Goal: Navigation & Orientation: Find specific page/section

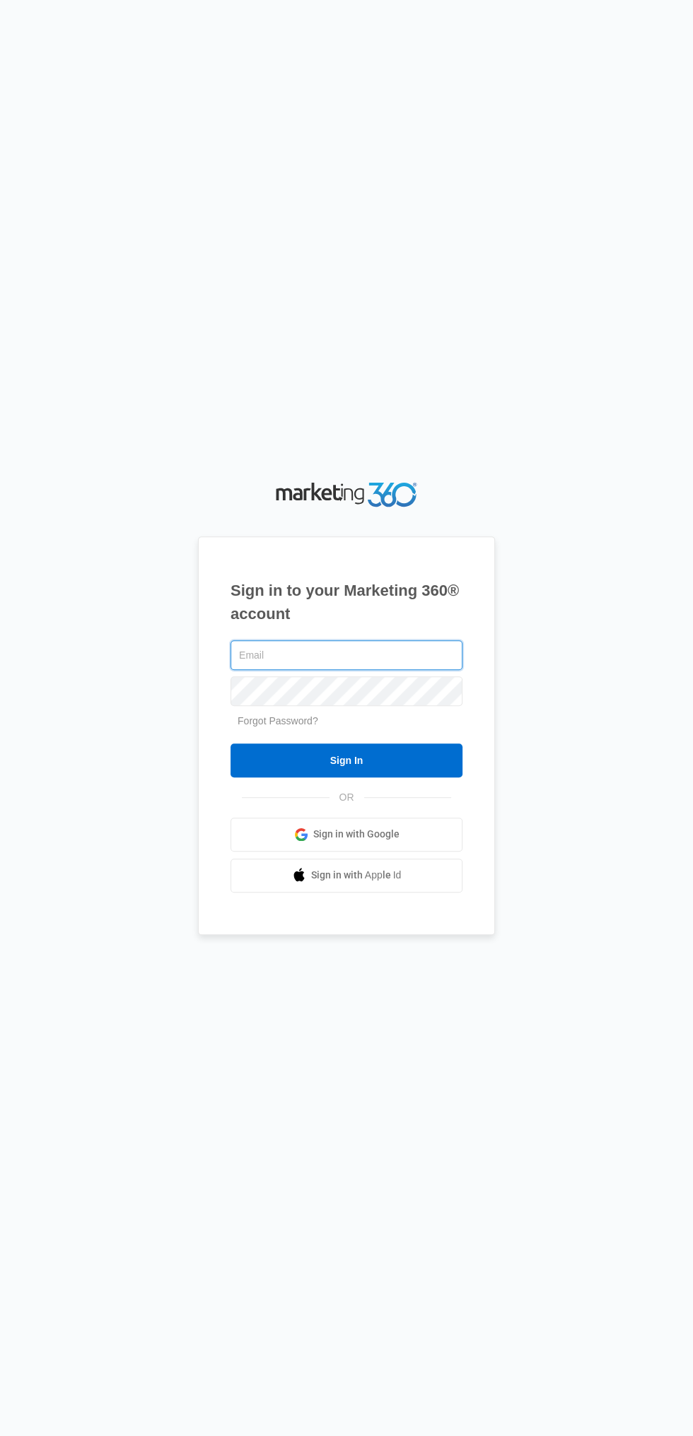
type input "[EMAIL_ADDRESS][DOMAIN_NAME]"
click at [230, 744] on input "Sign In" at bounding box center [346, 761] width 232 height 34
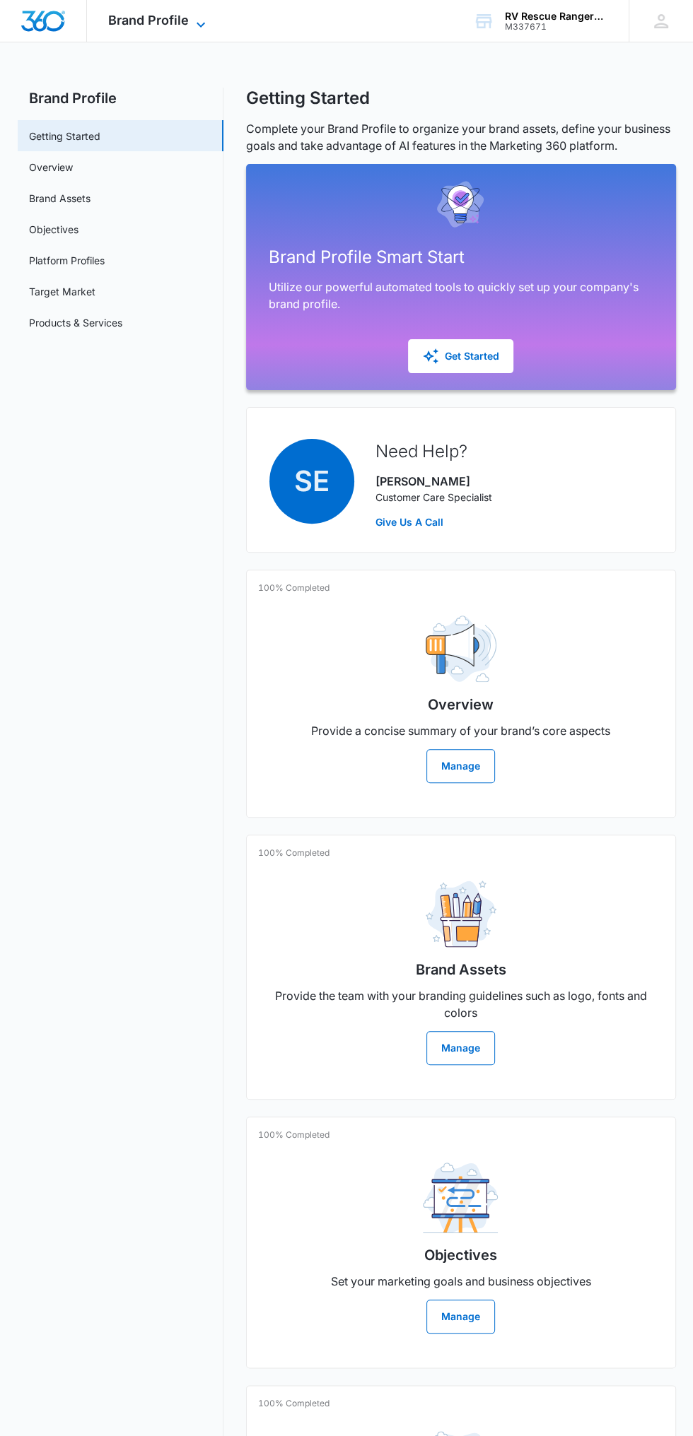
click at [155, 25] on span "Brand Profile" at bounding box center [148, 20] width 81 height 15
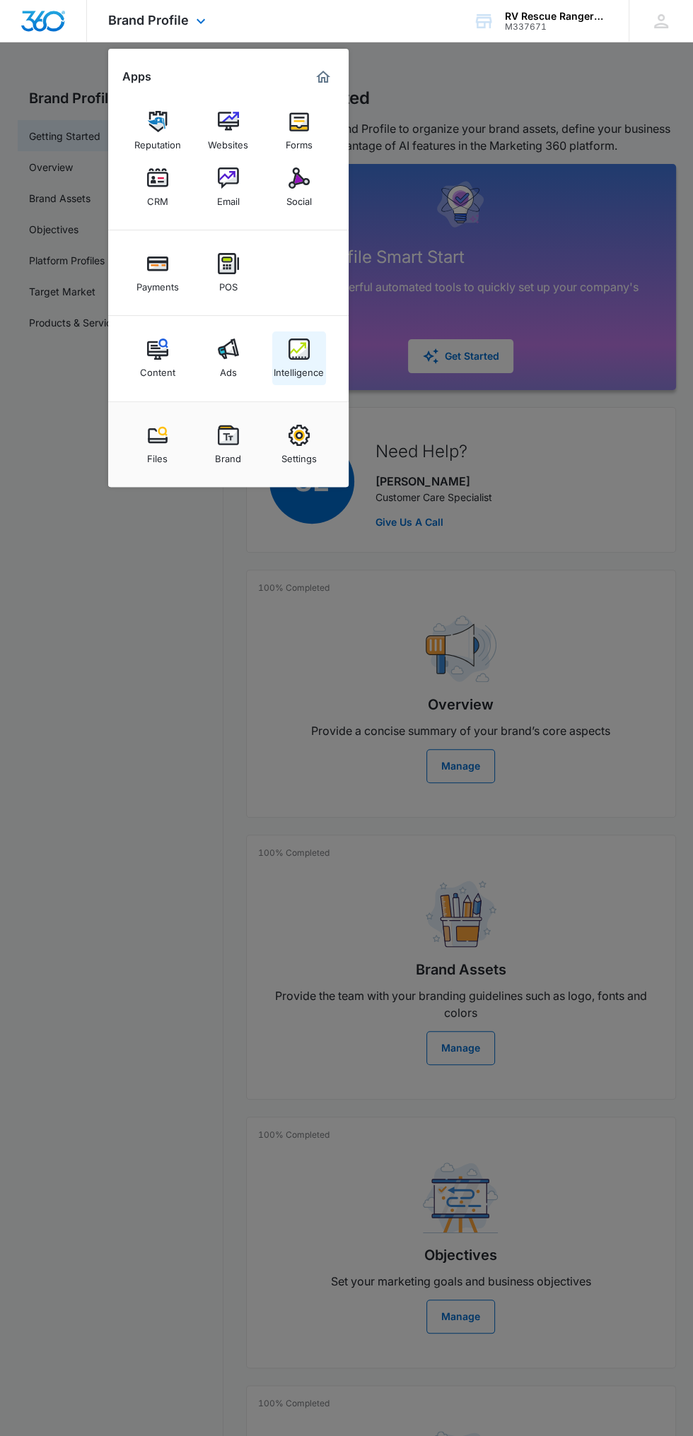
click at [302, 349] on img at bounding box center [298, 349] width 21 height 21
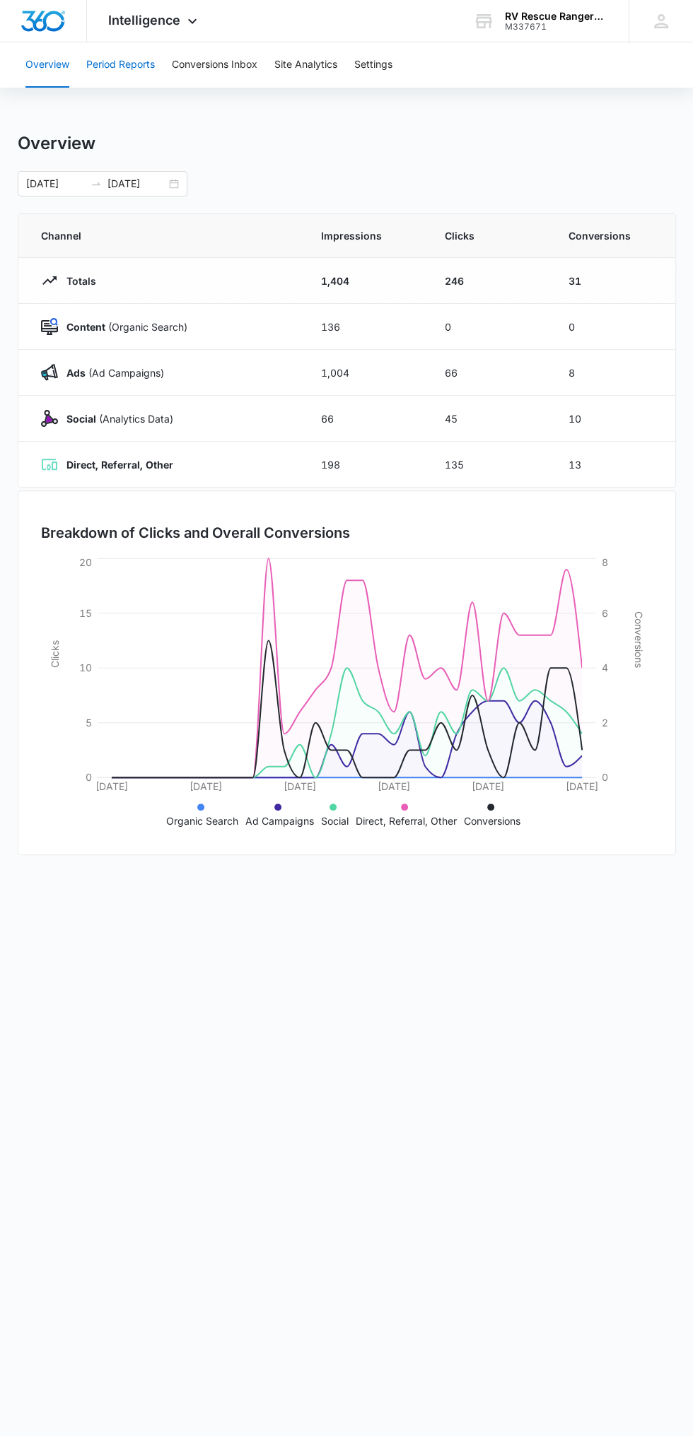
click at [151, 42] on button "Period Reports" at bounding box center [120, 64] width 69 height 45
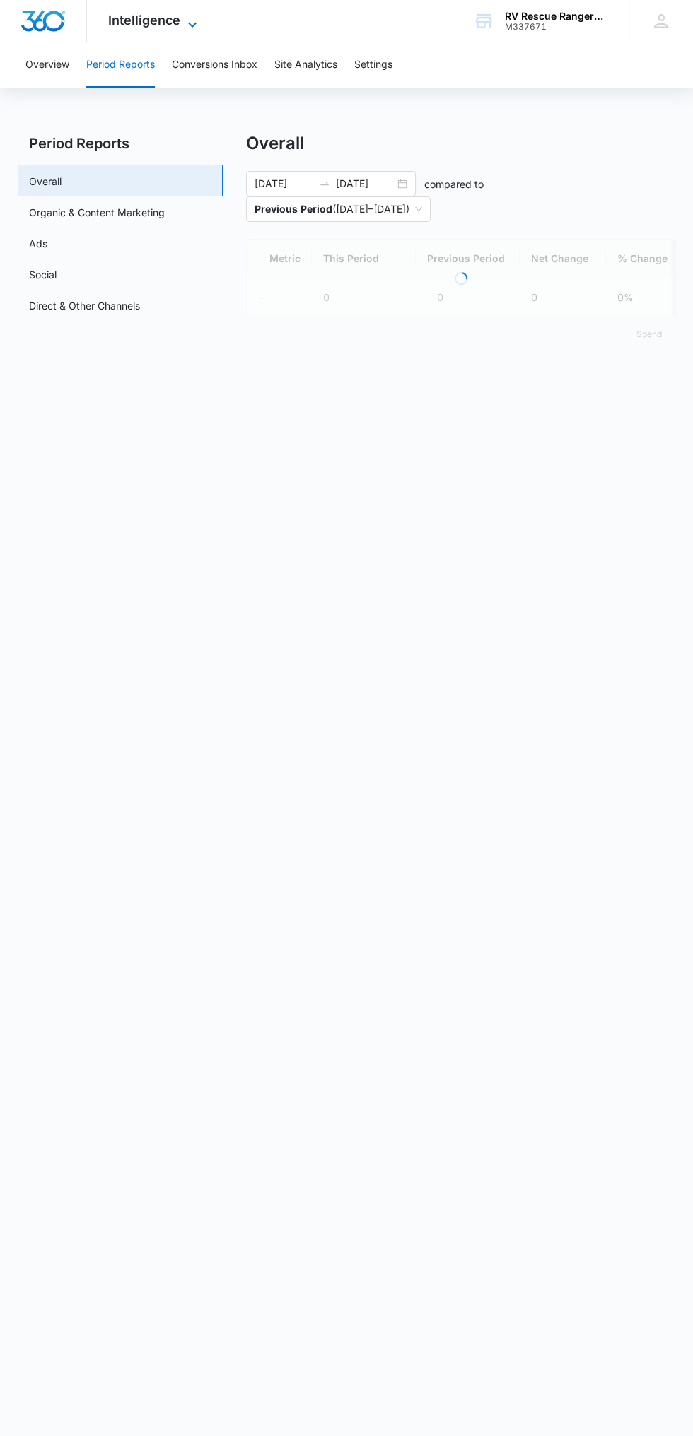
click at [151, 20] on span "Intelligence" at bounding box center [144, 20] width 72 height 15
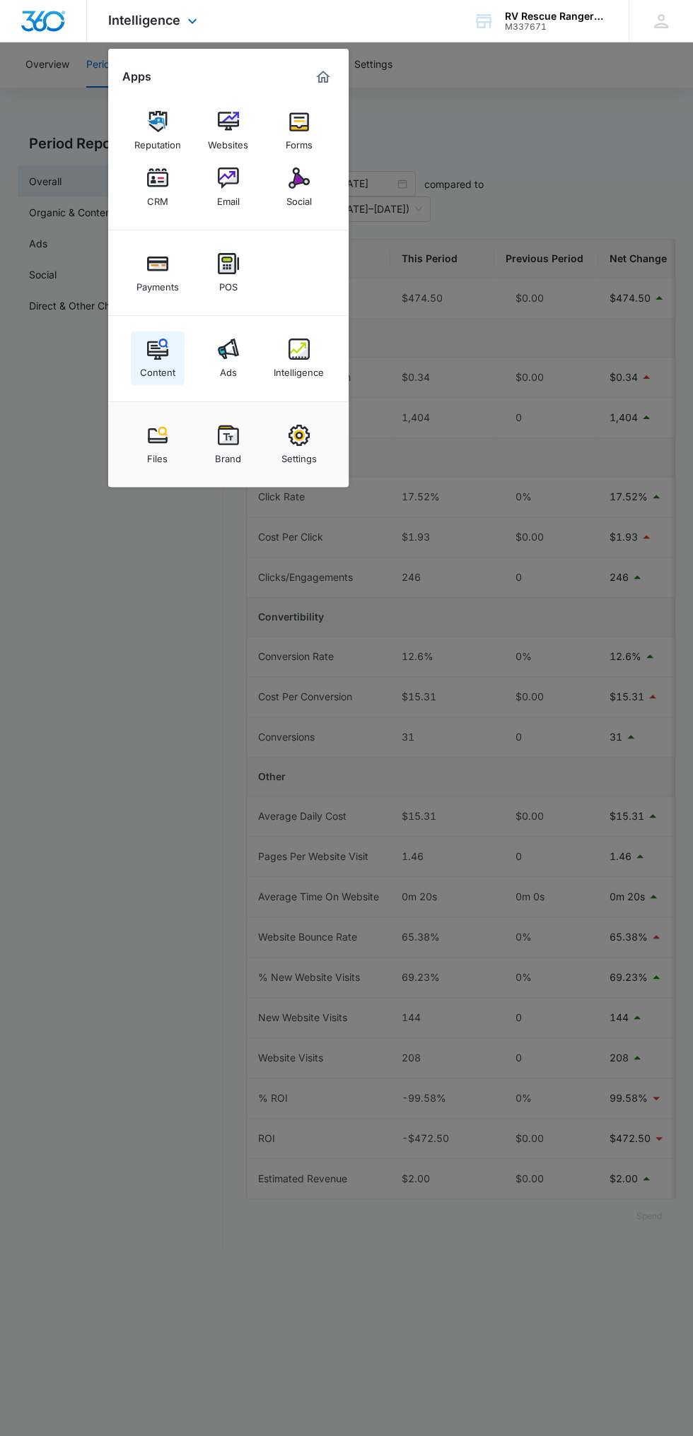
click at [155, 363] on div "Content" at bounding box center [157, 369] width 35 height 18
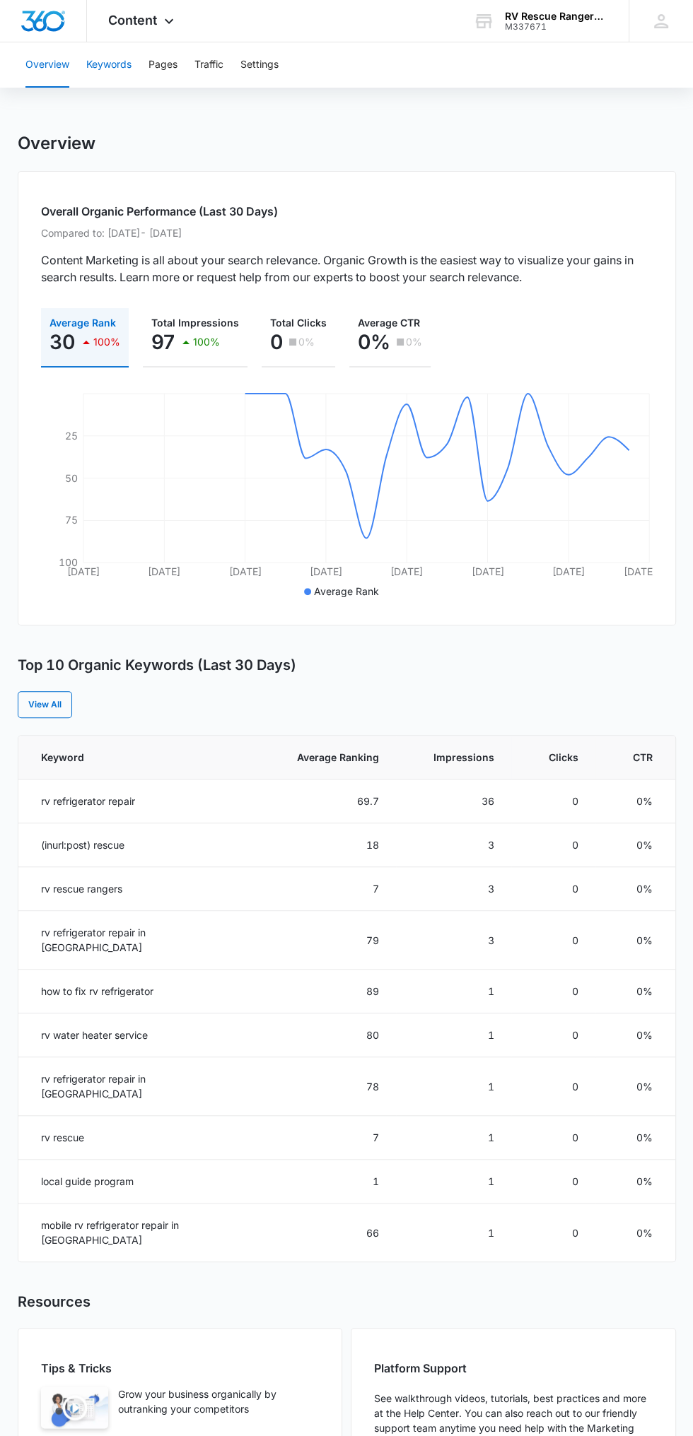
click at [99, 60] on button "Keywords" at bounding box center [108, 64] width 45 height 45
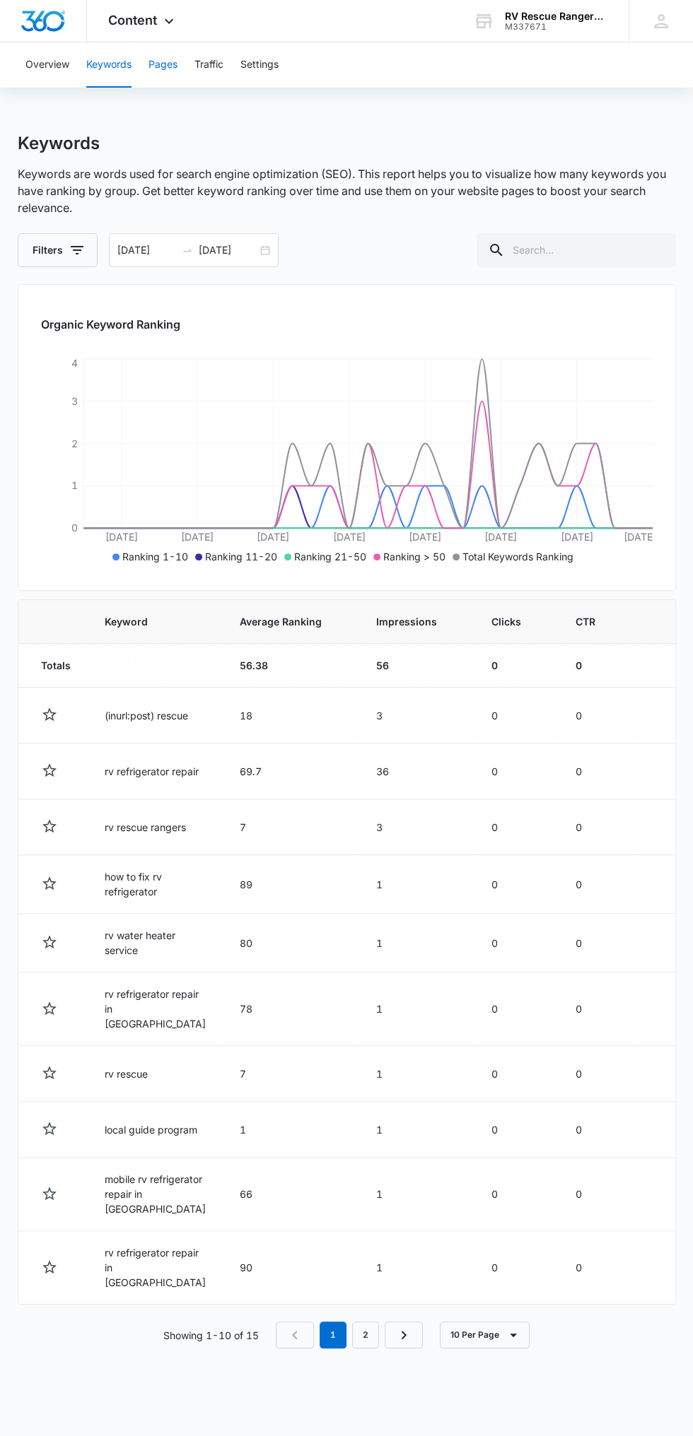
click at [163, 64] on button "Pages" at bounding box center [162, 64] width 29 height 45
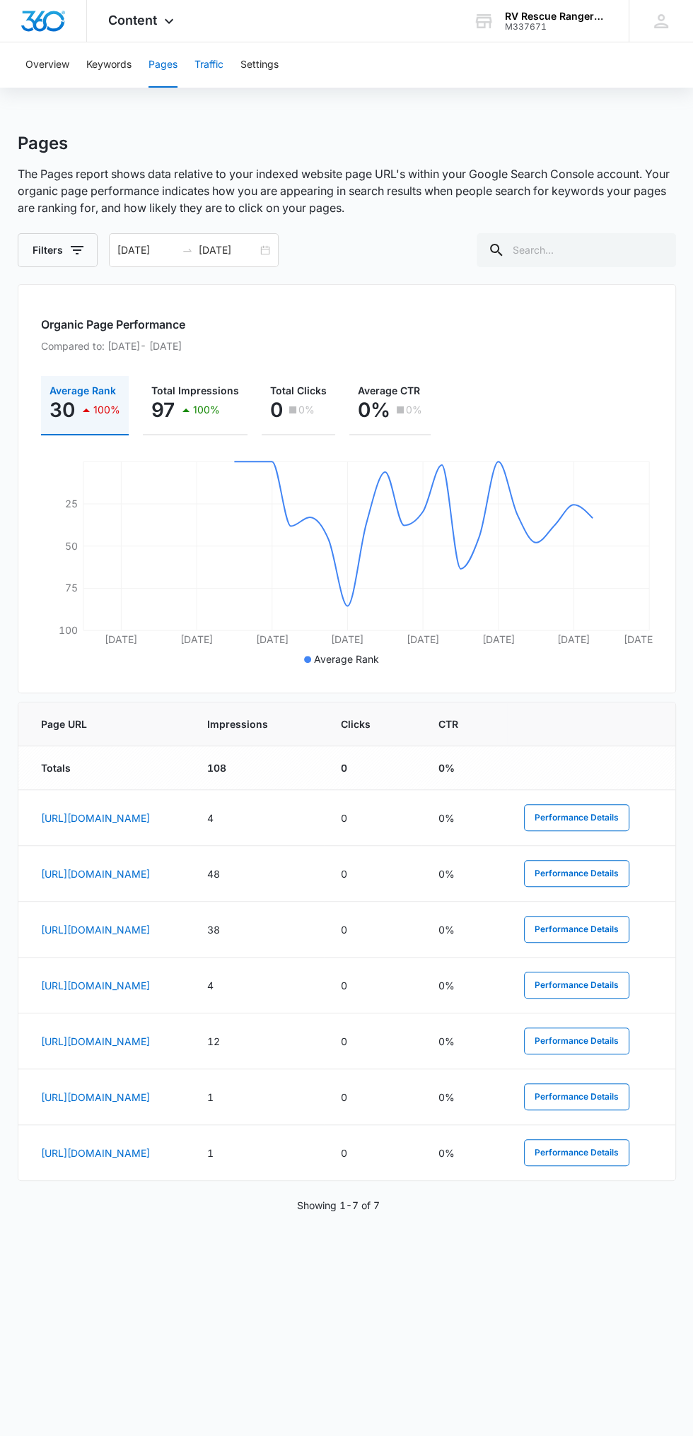
click at [210, 64] on button "Traffic" at bounding box center [208, 64] width 29 height 45
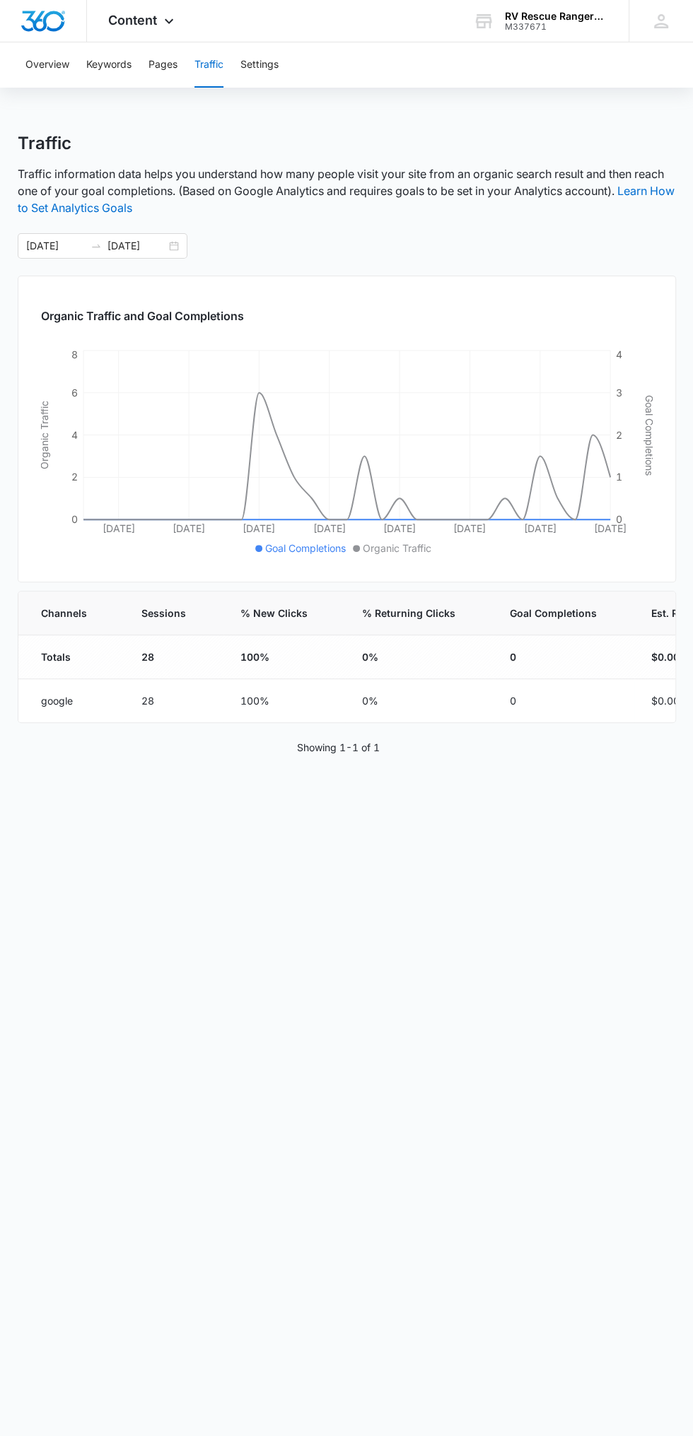
scroll to position [0, 73]
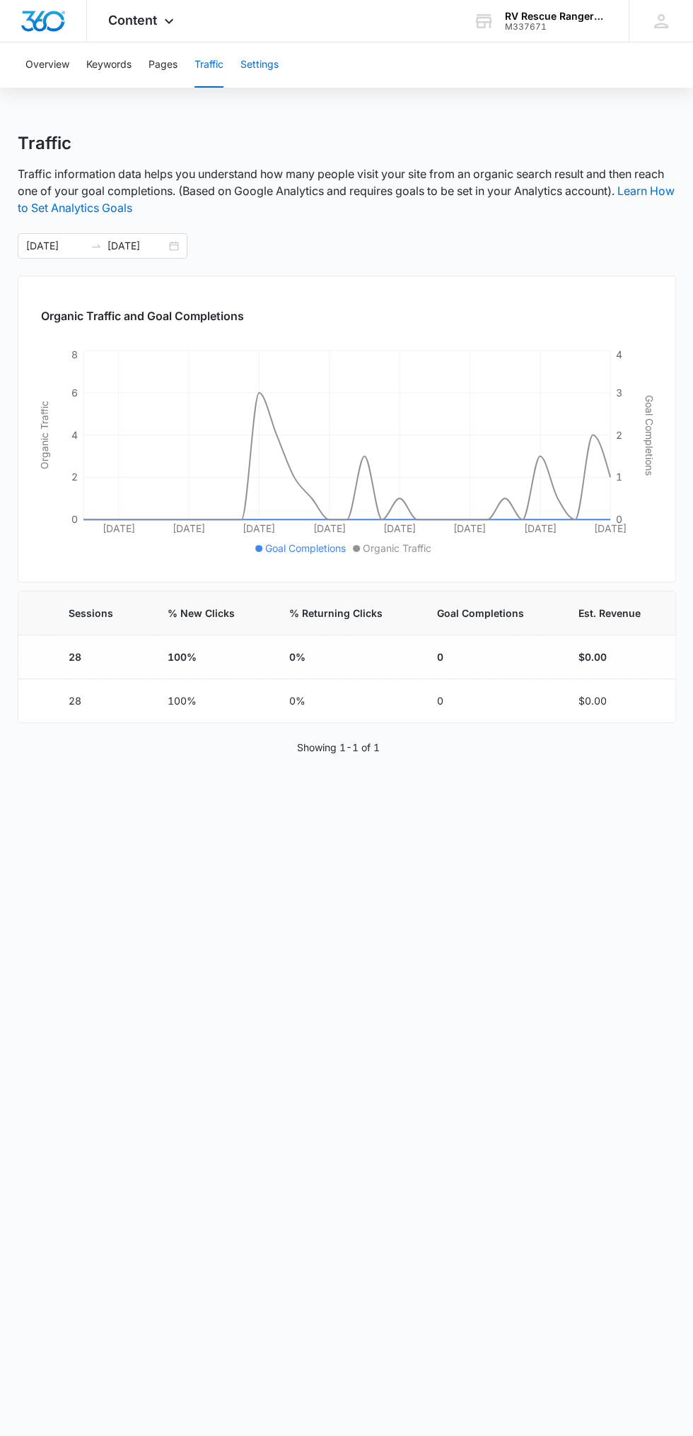
click at [268, 64] on button "Settings" at bounding box center [259, 64] width 38 height 45
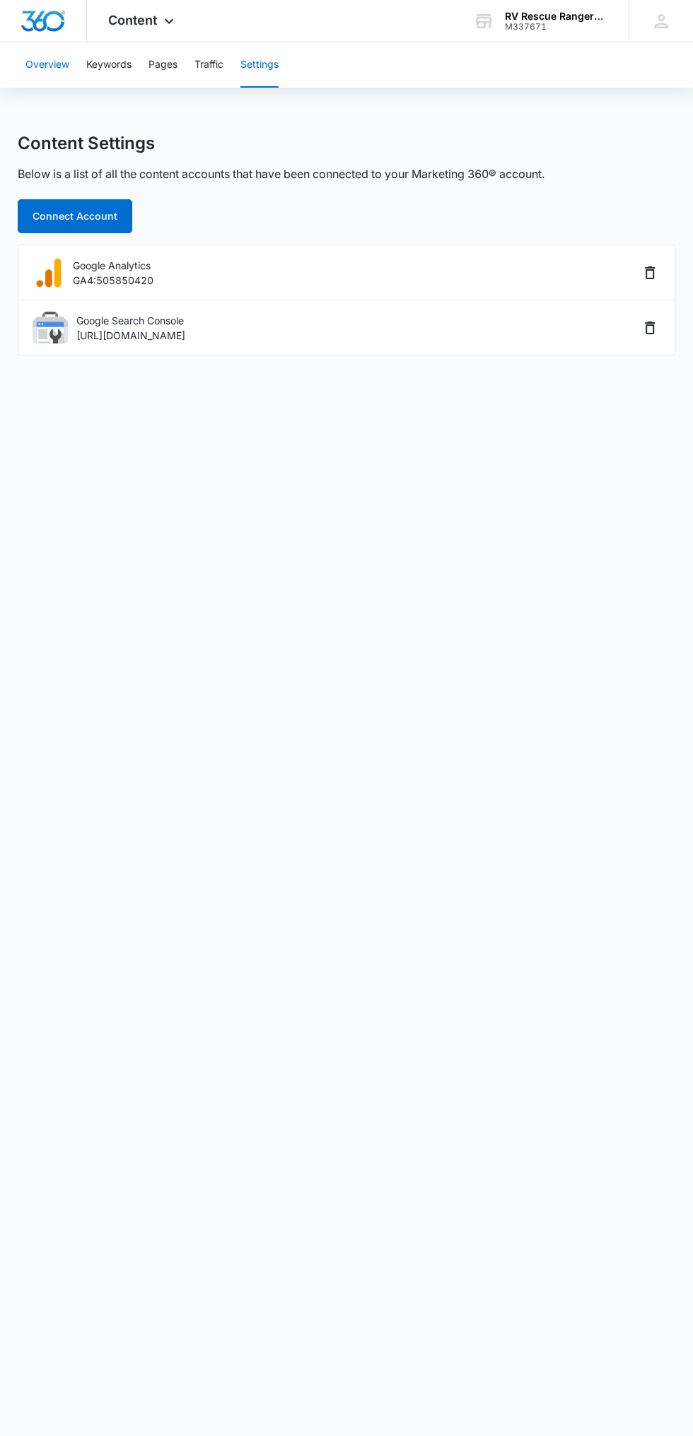
click at [41, 67] on button "Overview" at bounding box center [47, 64] width 44 height 45
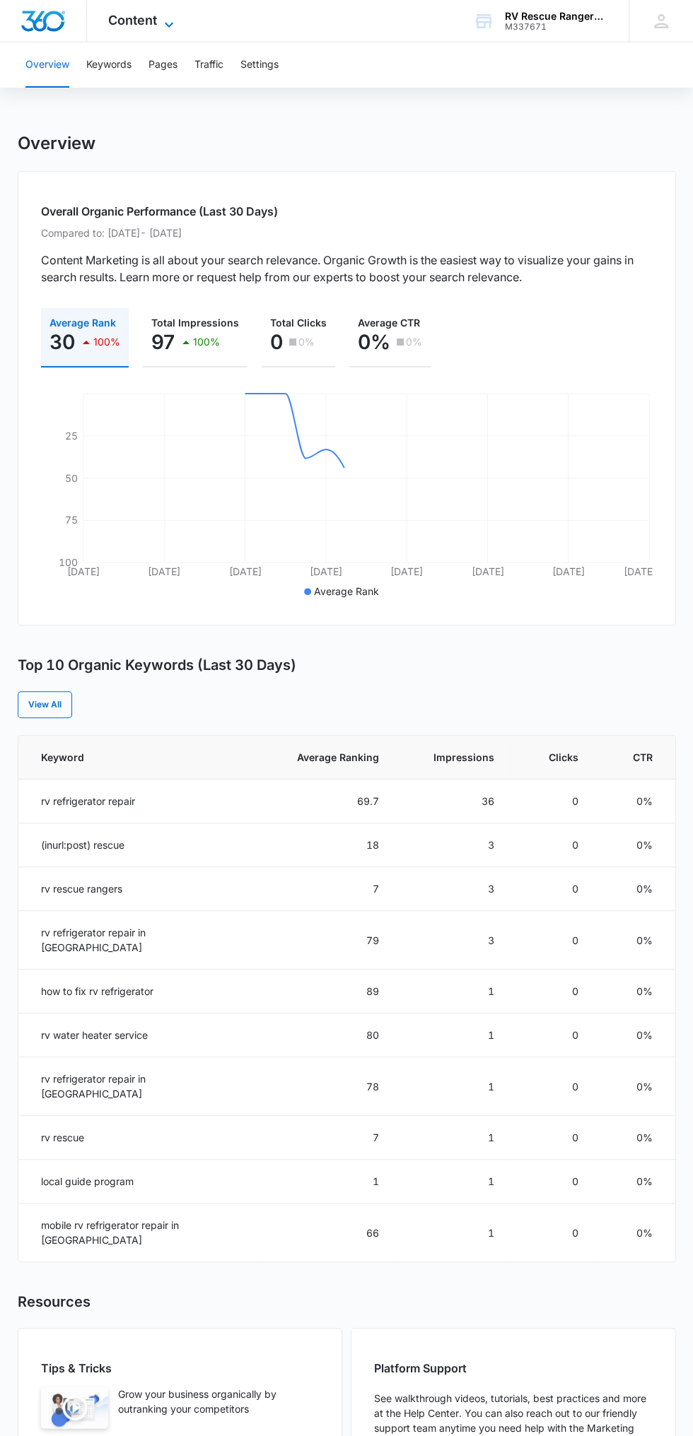
click at [145, 20] on span "Content" at bounding box center [132, 20] width 49 height 15
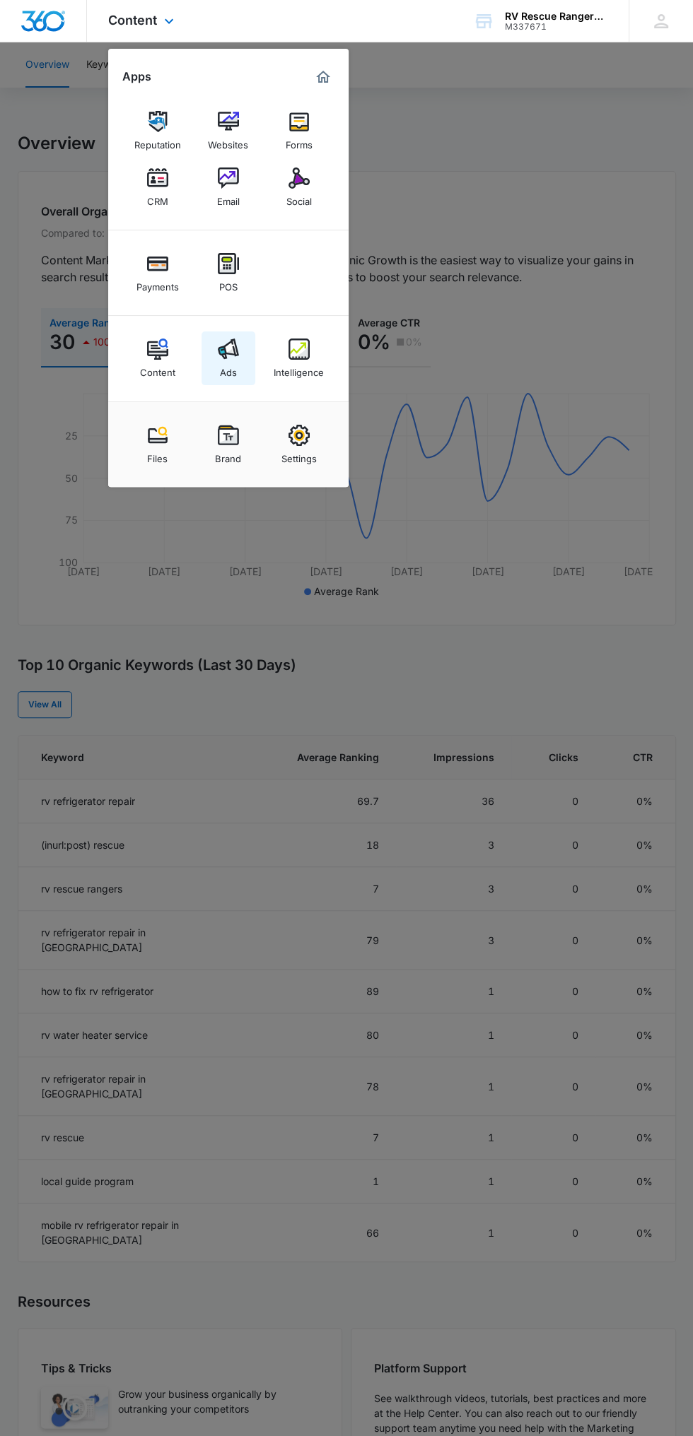
click at [230, 348] on img at bounding box center [228, 349] width 21 height 21
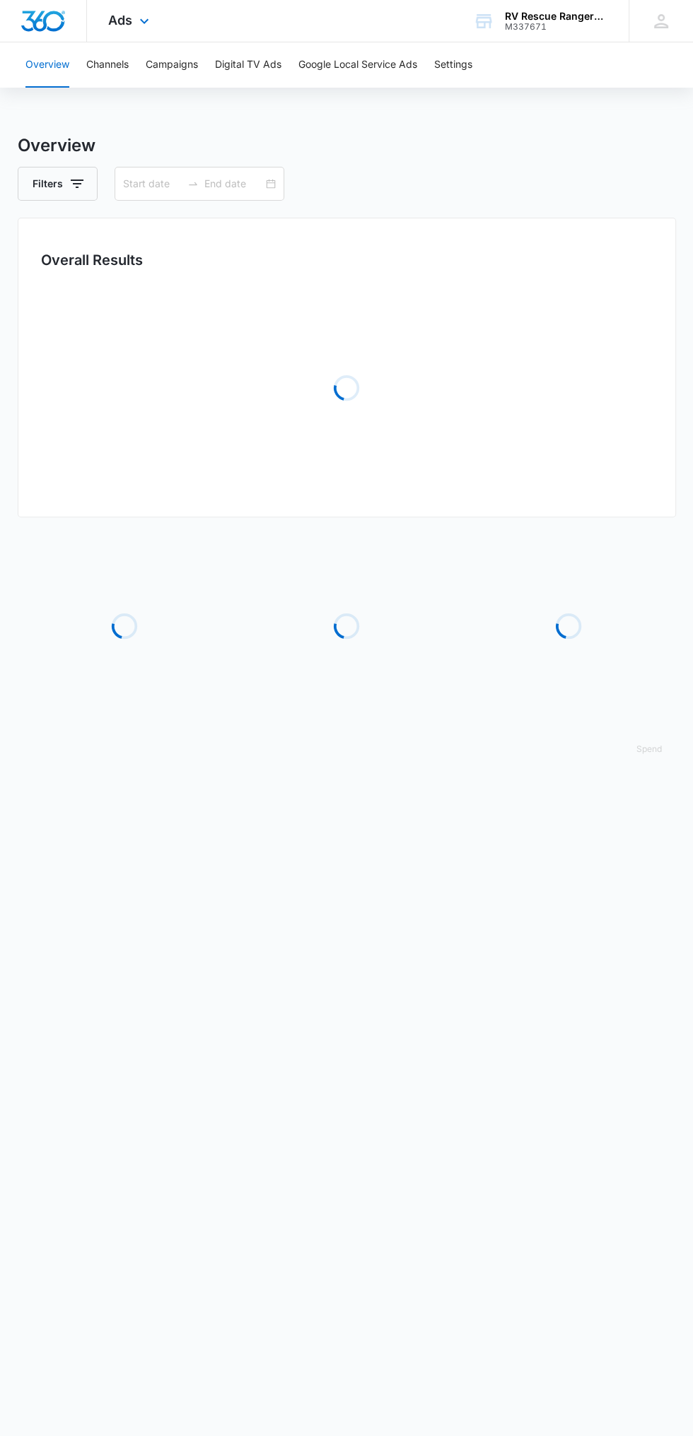
type input "09/09/2025"
type input "10/09/2025"
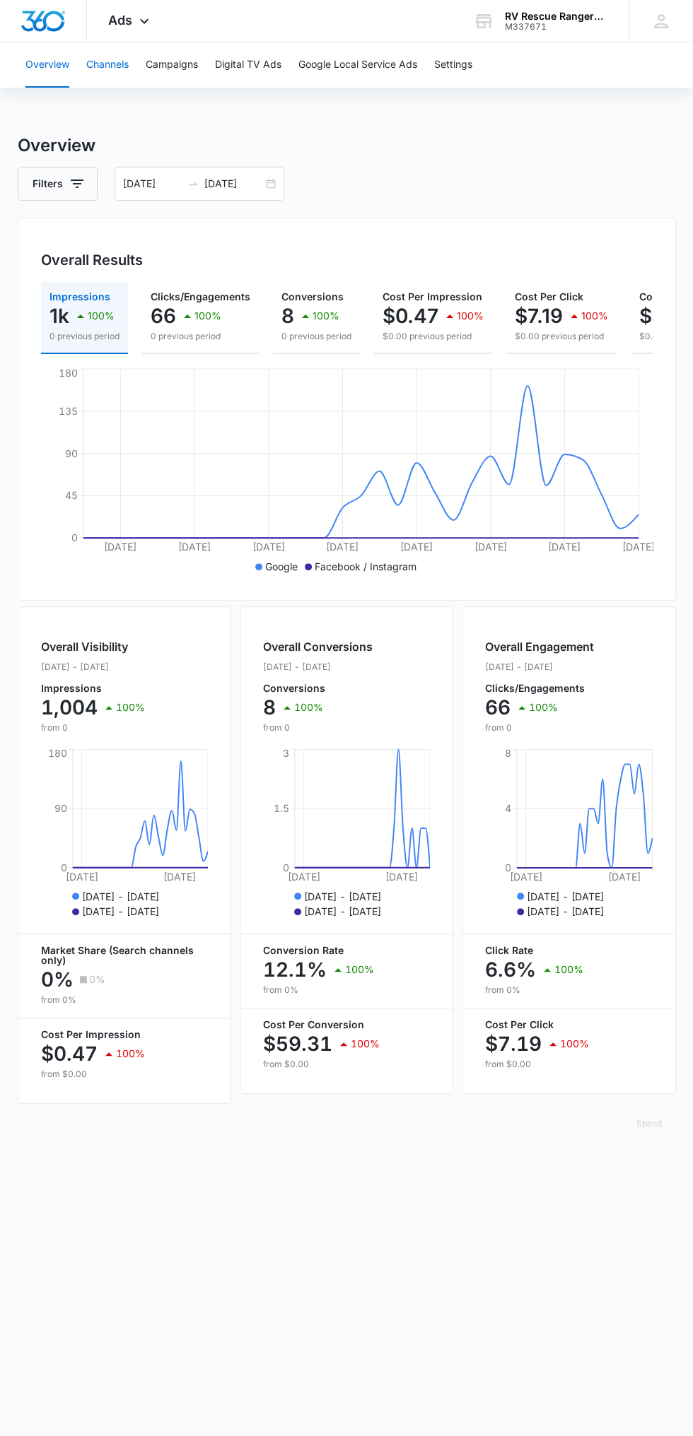
click at [98, 79] on button "Channels" at bounding box center [107, 64] width 42 height 45
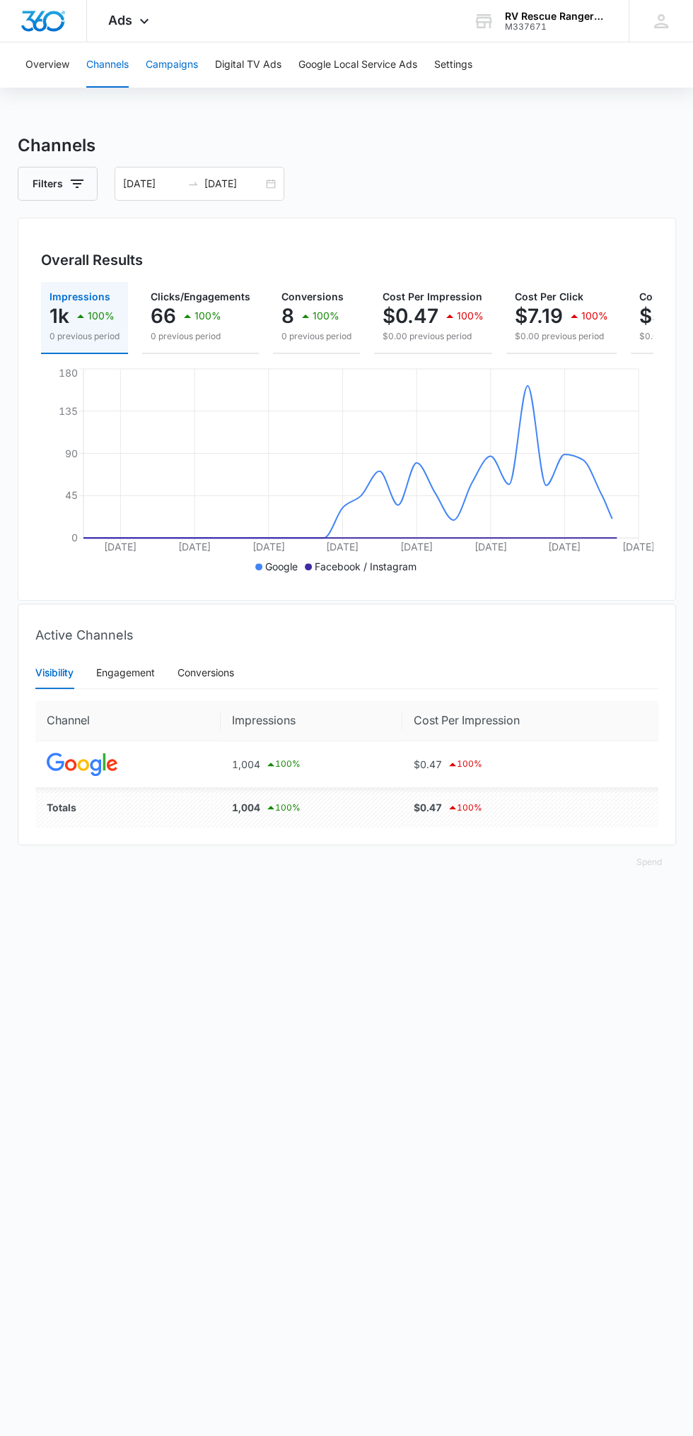
click at [185, 81] on button "Campaigns" at bounding box center [172, 64] width 52 height 45
